Goal: Find specific page/section: Find specific page/section

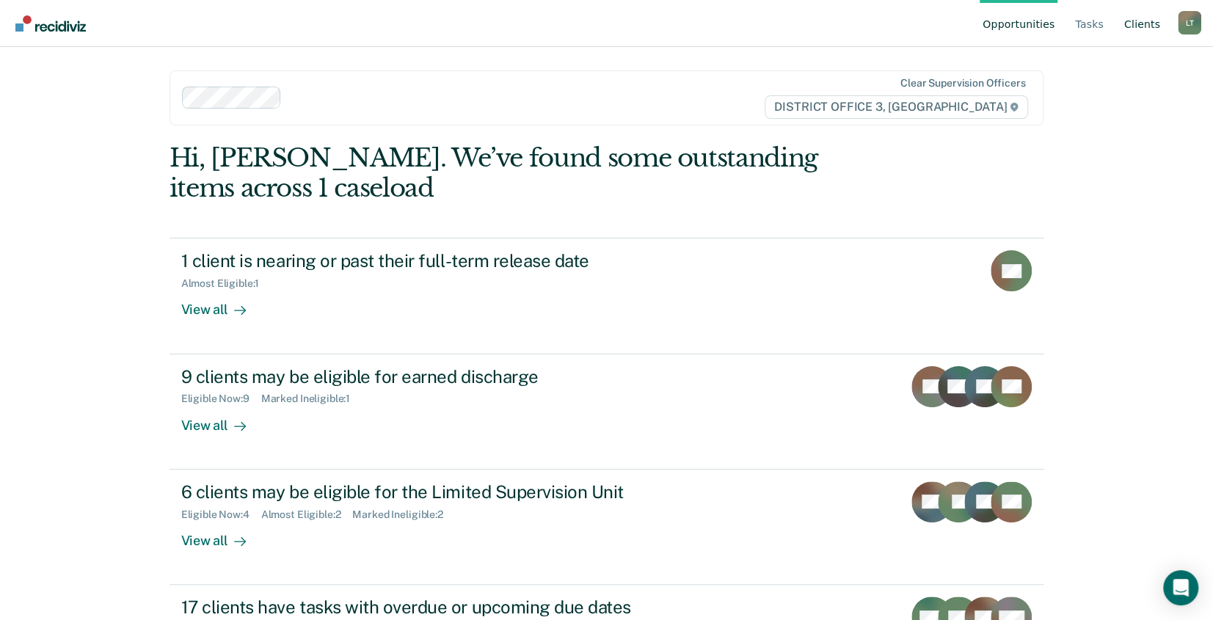
click at [1145, 23] on link "Client s" at bounding box center [1142, 23] width 42 height 47
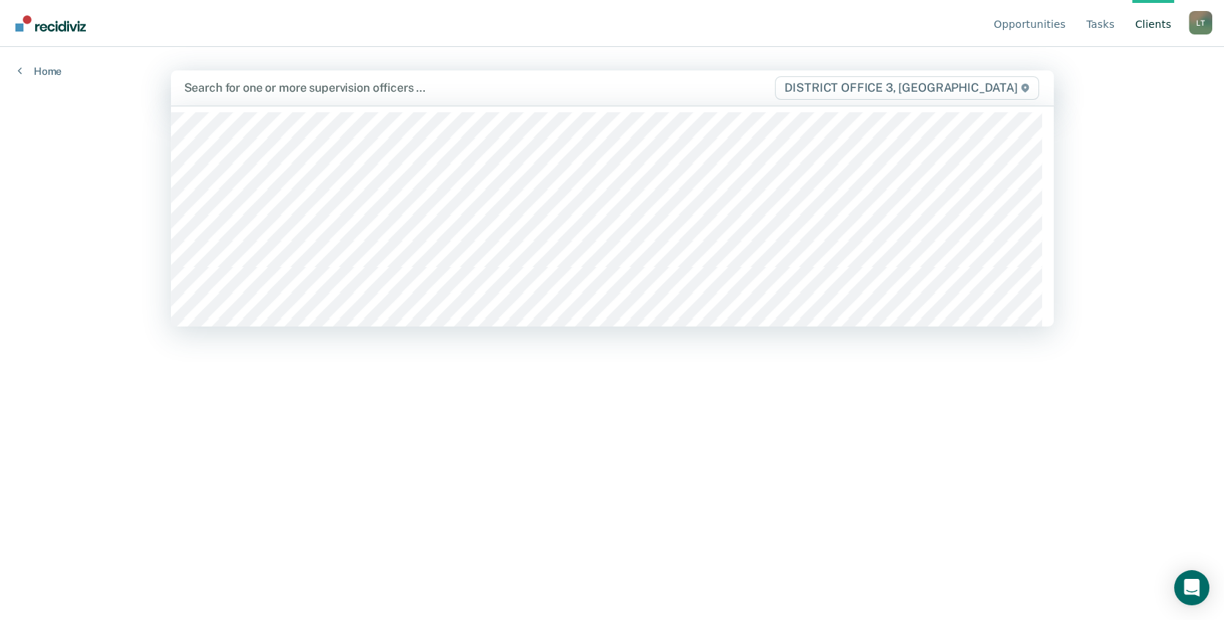
click at [443, 87] on div at bounding box center [479, 87] width 590 height 17
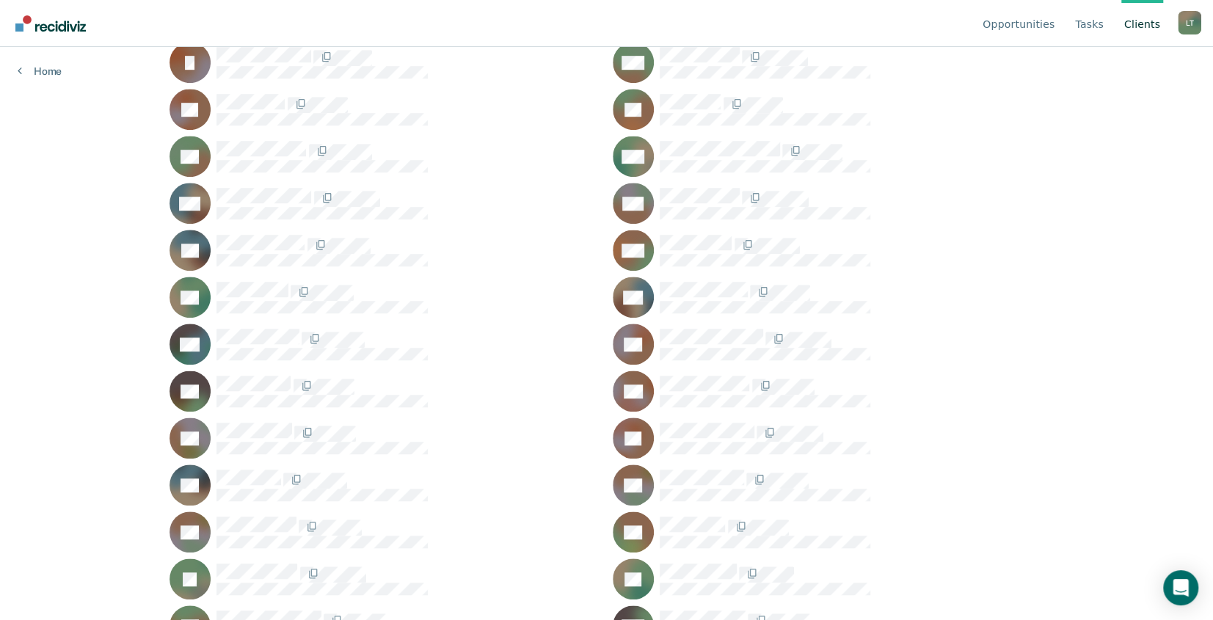
scroll to position [646, 0]
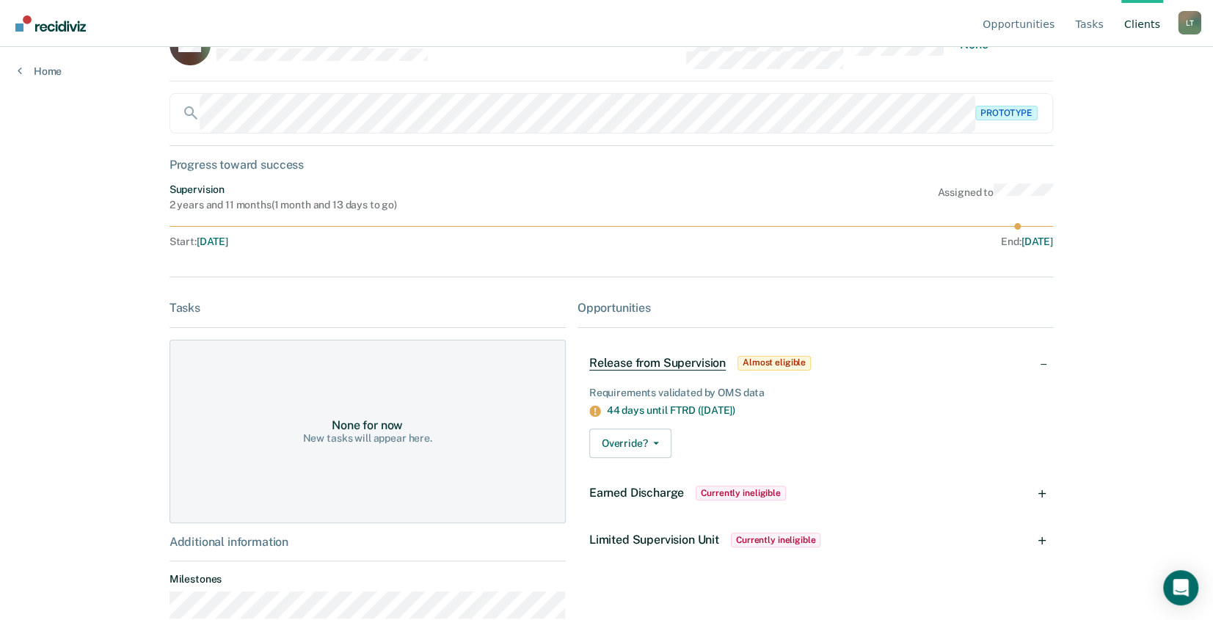
scroll to position [73, 0]
